Goal: Task Accomplishment & Management: Manage account settings

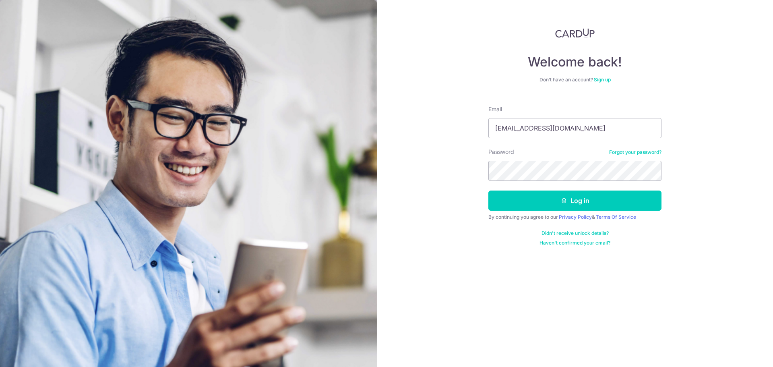
type input "[EMAIL_ADDRESS][DOMAIN_NAME]"
click at [488, 190] on button "Log in" at bounding box center [574, 200] width 173 height 20
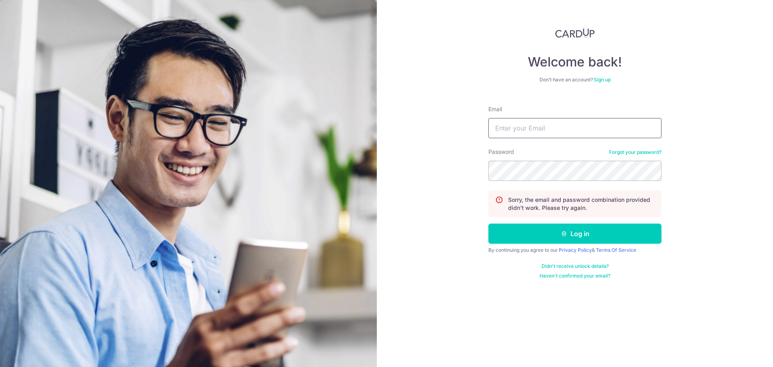
click at [526, 132] on input "Email" at bounding box center [574, 128] width 173 height 20
type input "[EMAIL_ADDRESS][DOMAIN_NAME]"
click at [488, 223] on button "Log in" at bounding box center [574, 233] width 173 height 20
